Goal: Transaction & Acquisition: Purchase product/service

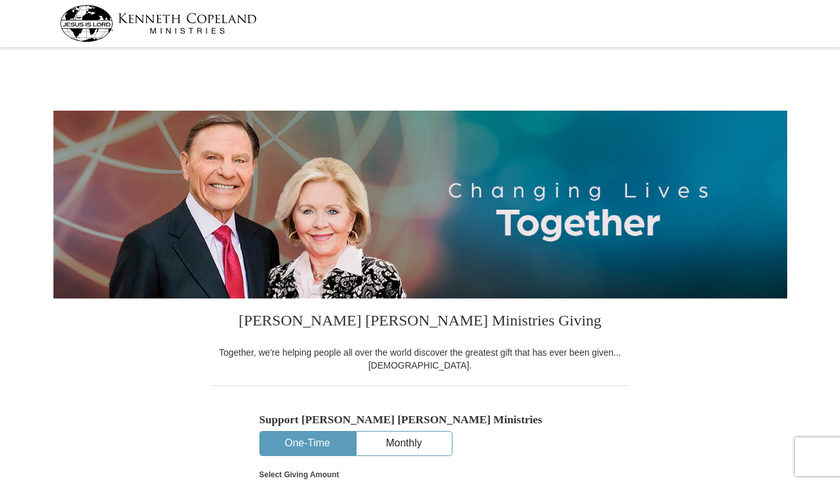
select select "AB"
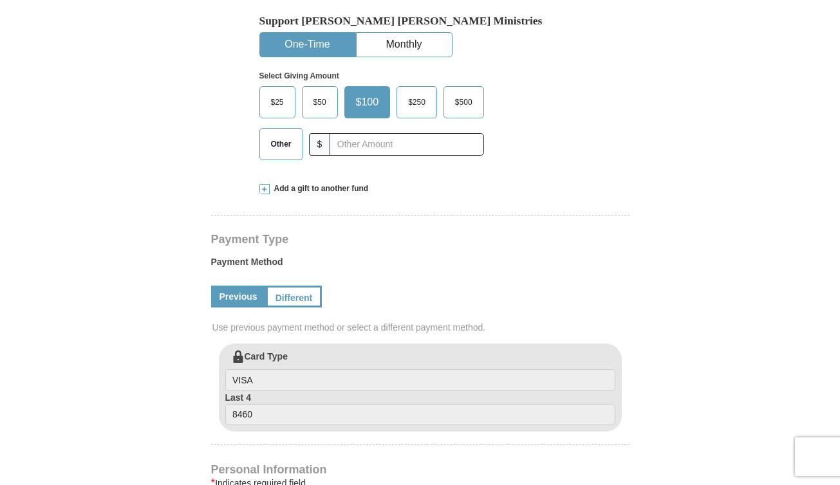
scroll to position [355, 0]
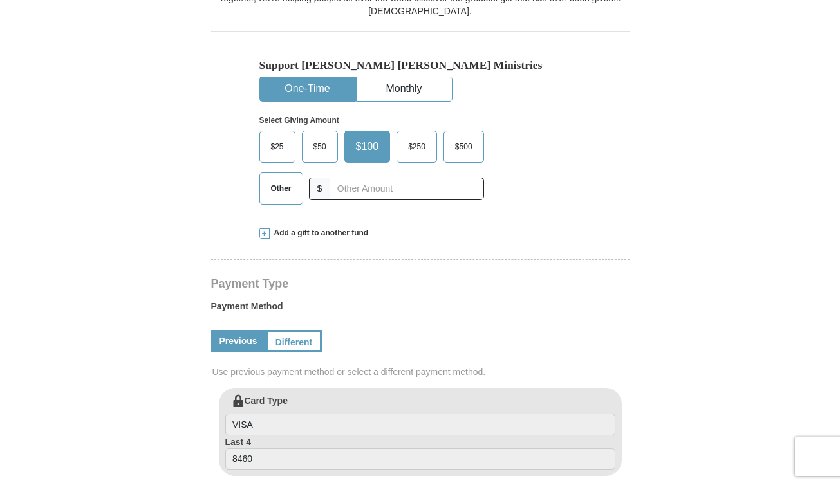
click at [332, 229] on span "Add a gift to another fund" at bounding box center [319, 233] width 99 height 11
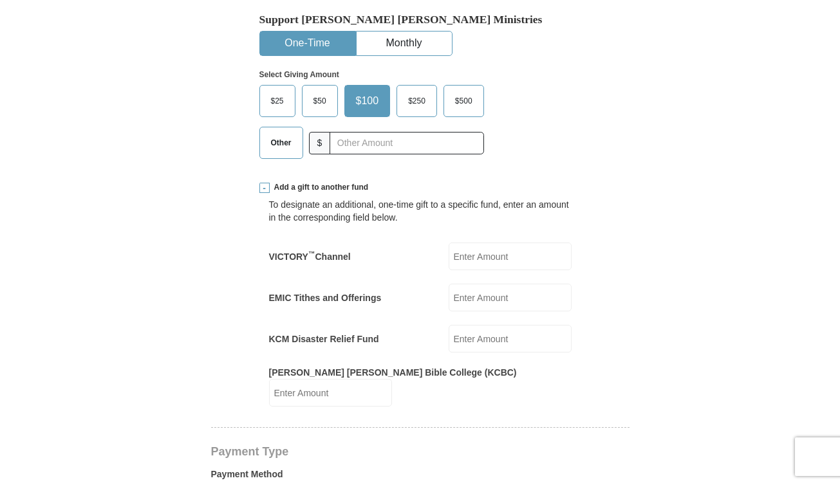
scroll to position [411, 0]
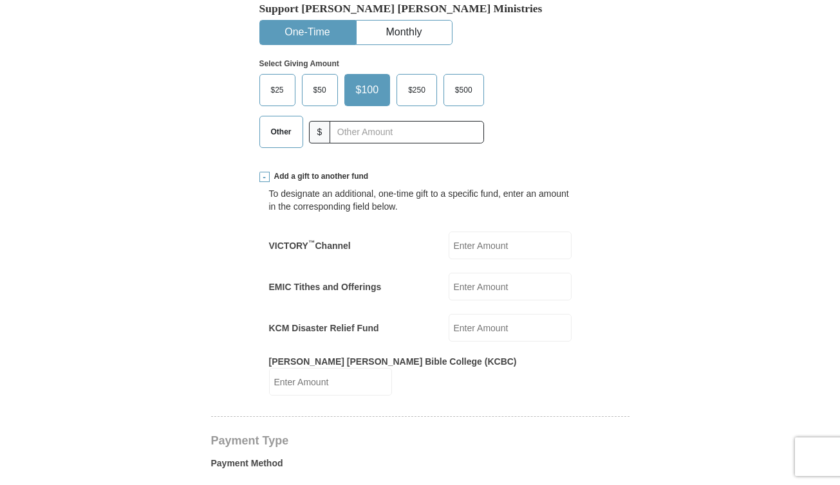
click at [499, 283] on input "EMIC Tithes and Offerings" at bounding box center [510, 287] width 123 height 28
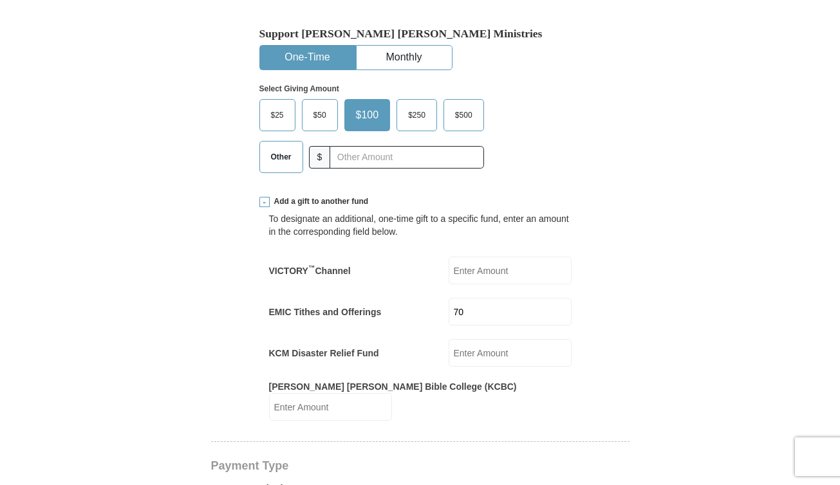
scroll to position [373, 0]
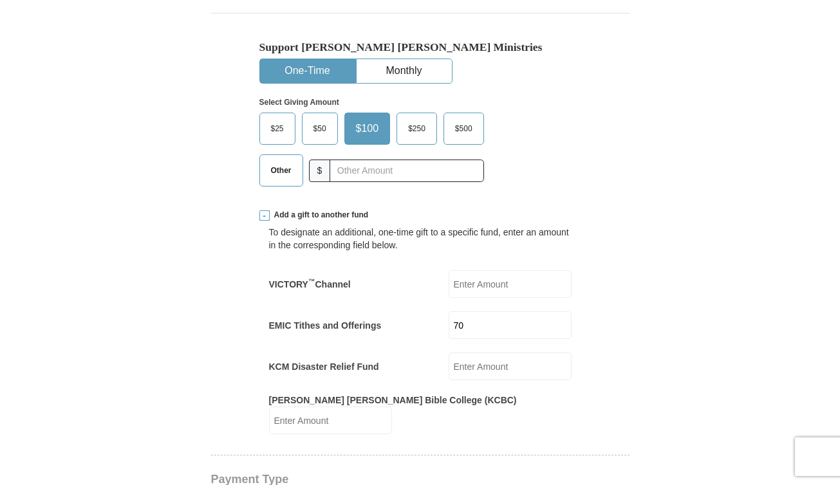
type input "70"
click at [279, 167] on span "Other" at bounding box center [281, 170] width 33 height 19
click at [0, 0] on input "Other" at bounding box center [0, 0] width 0 height 0
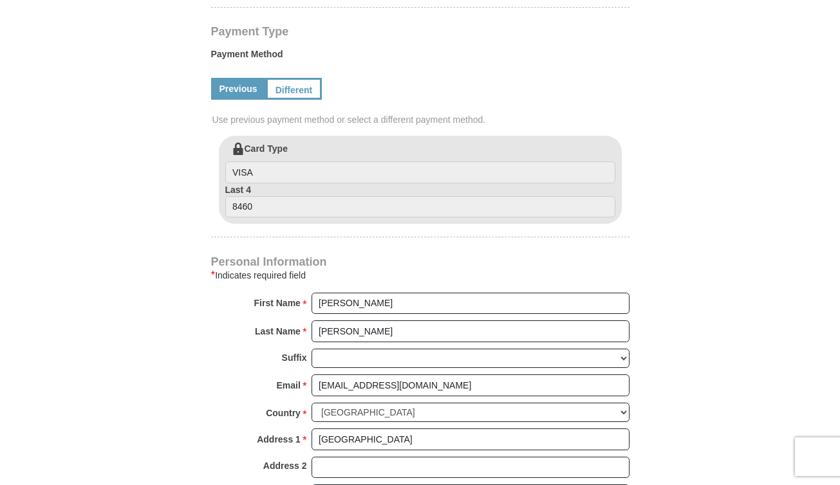
scroll to position [834, 0]
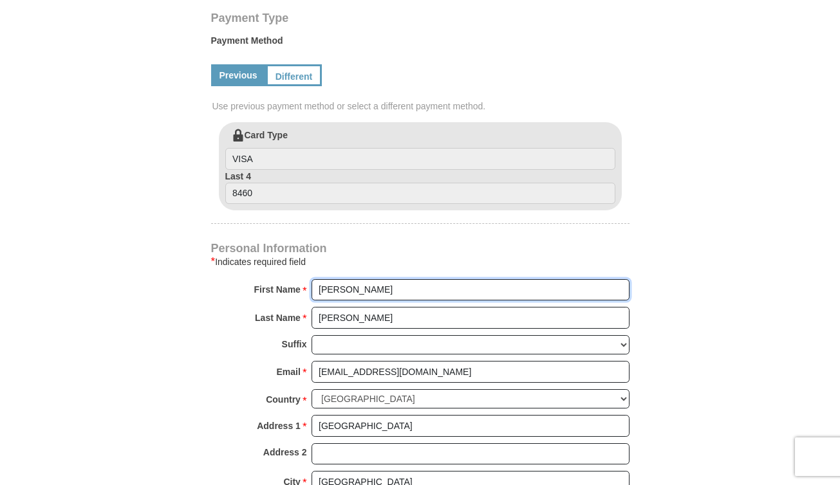
click at [339, 284] on input "Josh" at bounding box center [471, 290] width 318 height 22
type input "Joy"
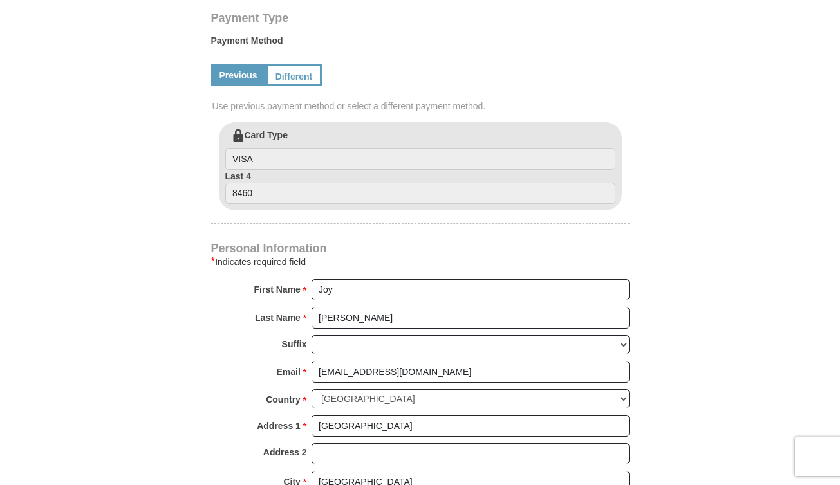
click at [371, 254] on div "* Indicates required field" at bounding box center [420, 261] width 418 height 15
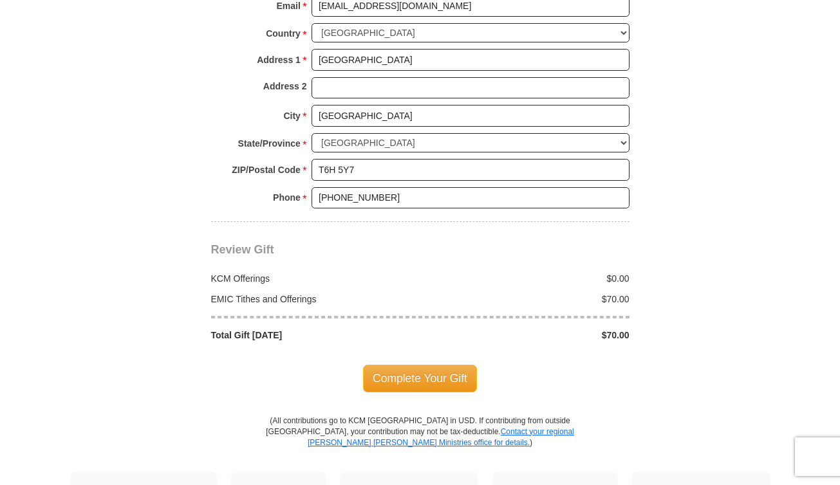
scroll to position [1216, 0]
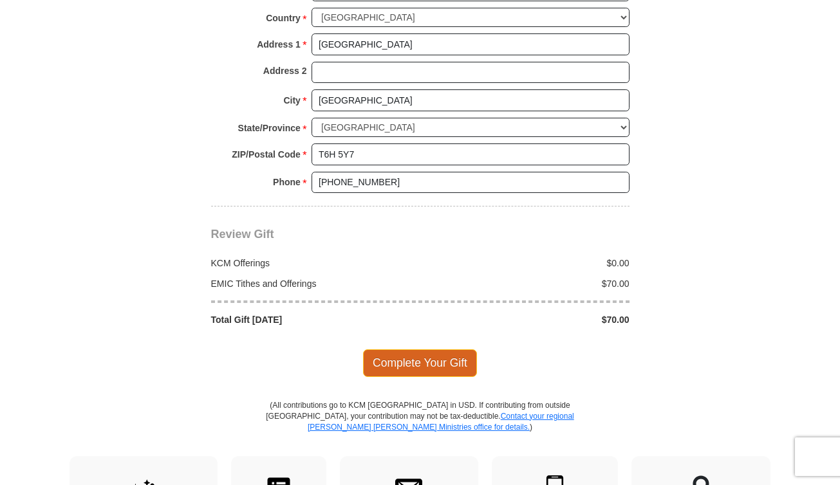
click at [387, 351] on span "Complete Your Gift" at bounding box center [420, 362] width 114 height 27
